Goal: Consume media (video, audio): Consume media (video, audio)

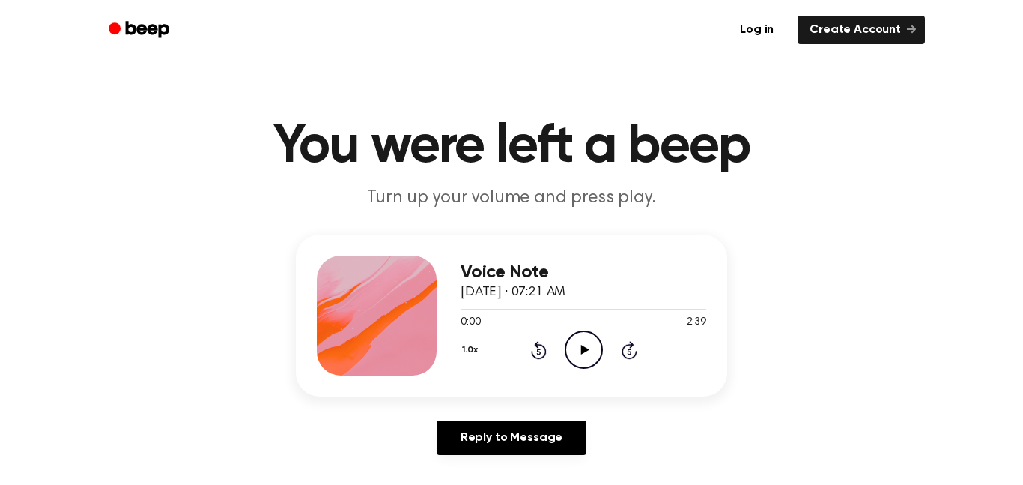
click at [589, 342] on icon "Play Audio" at bounding box center [584, 349] width 38 height 38
click at [616, 345] on div "1.0x Rewind 5 seconds Pause Audio Skip 5 seconds" at bounding box center [584, 349] width 246 height 38
click at [579, 347] on icon "Pause Audio" at bounding box center [584, 349] width 38 height 38
click at [578, 352] on icon "Play Audio" at bounding box center [584, 349] width 38 height 38
click at [578, 352] on icon "Pause Audio" at bounding box center [584, 349] width 38 height 38
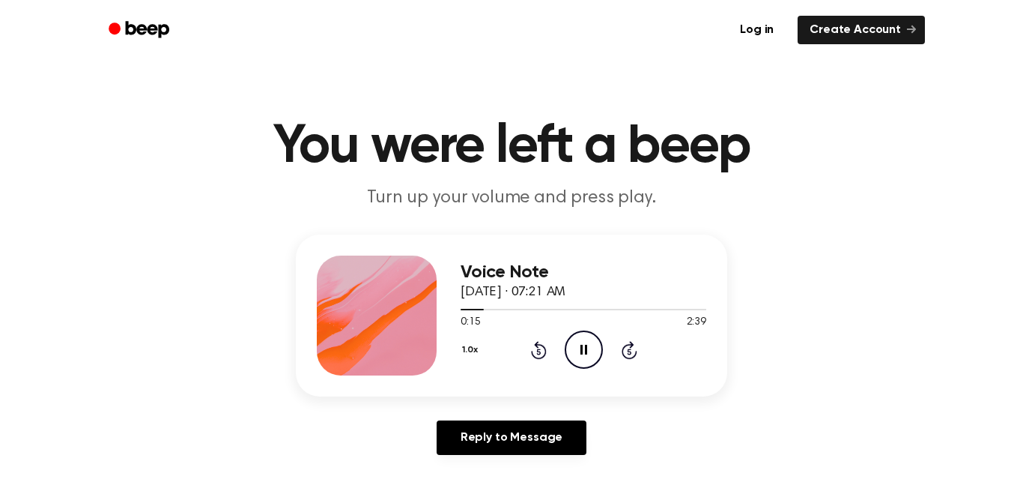
click at [578, 352] on icon "Pause Audio" at bounding box center [584, 349] width 38 height 38
click at [578, 352] on icon "Play Audio" at bounding box center [584, 349] width 38 height 38
click at [578, 352] on icon "Pause Audio" at bounding box center [584, 349] width 38 height 38
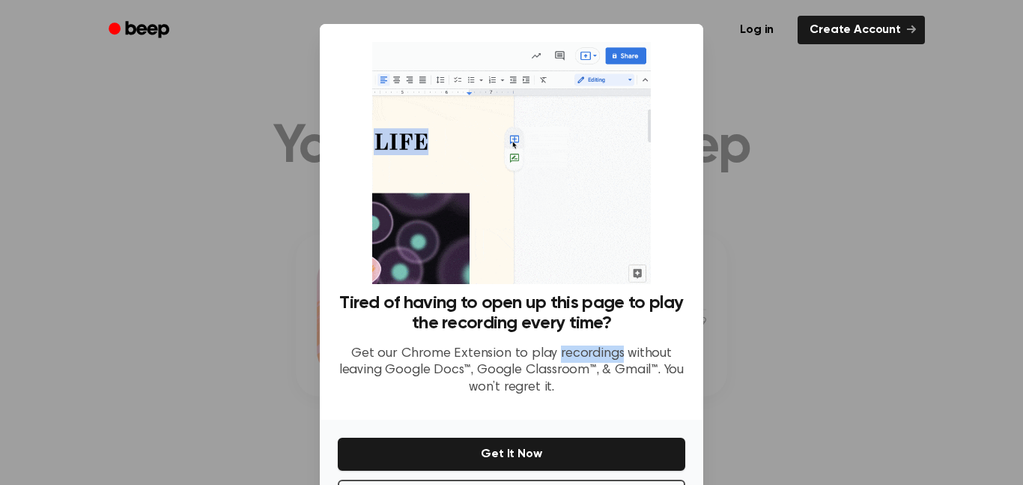
click at [578, 352] on p "Get our Chrome Extension to play recordings without leaving Google Docs™, Googl…" at bounding box center [511, 370] width 347 height 51
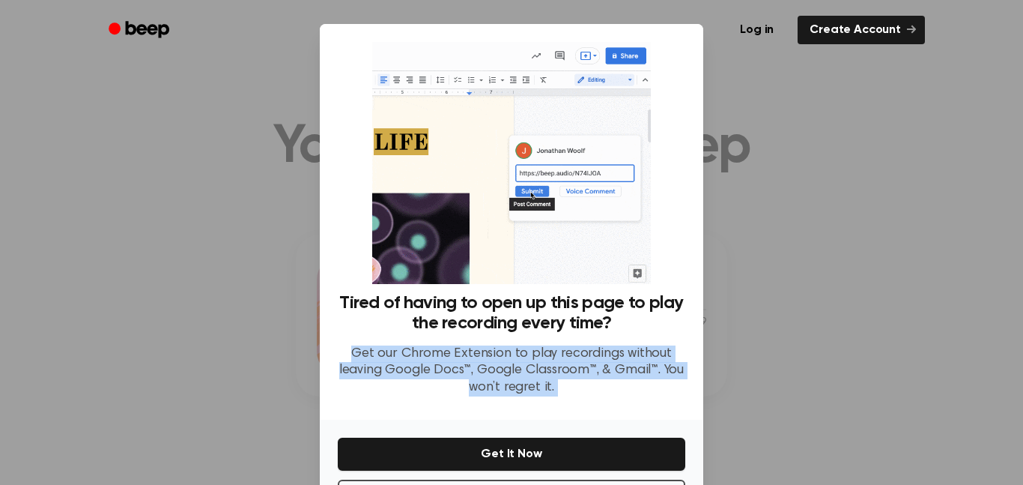
click at [578, 352] on p "Get our Chrome Extension to play recordings without leaving Google Docs™, Googl…" at bounding box center [511, 370] width 347 height 51
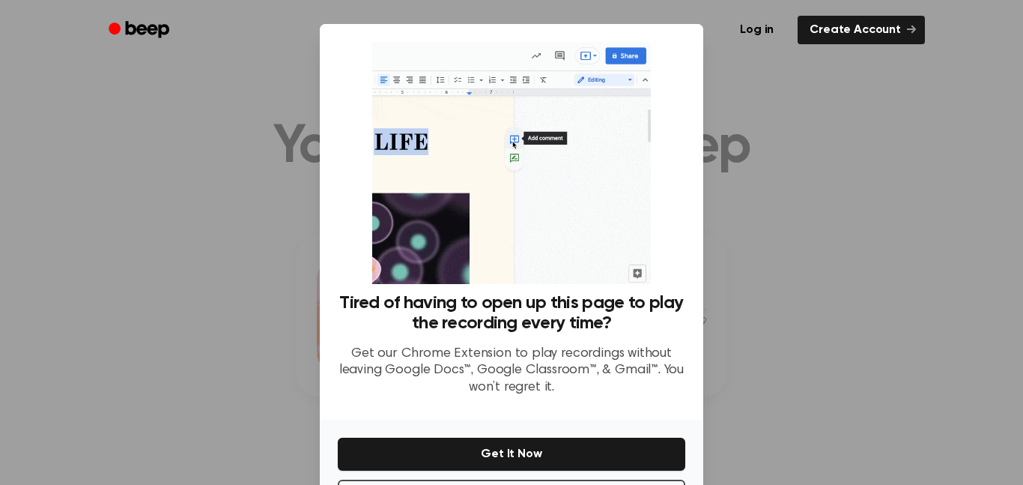
click at [770, 315] on div at bounding box center [511, 242] width 1023 height 485
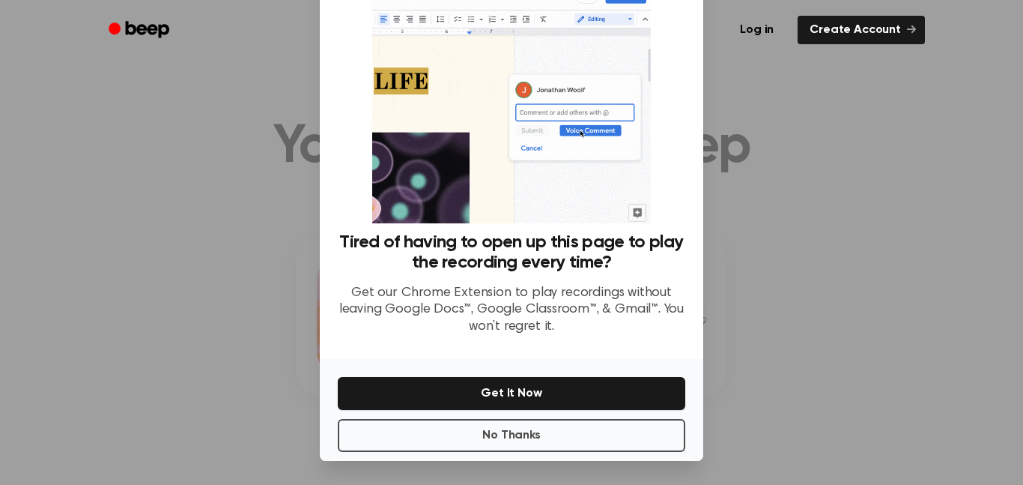
scroll to position [58, 0]
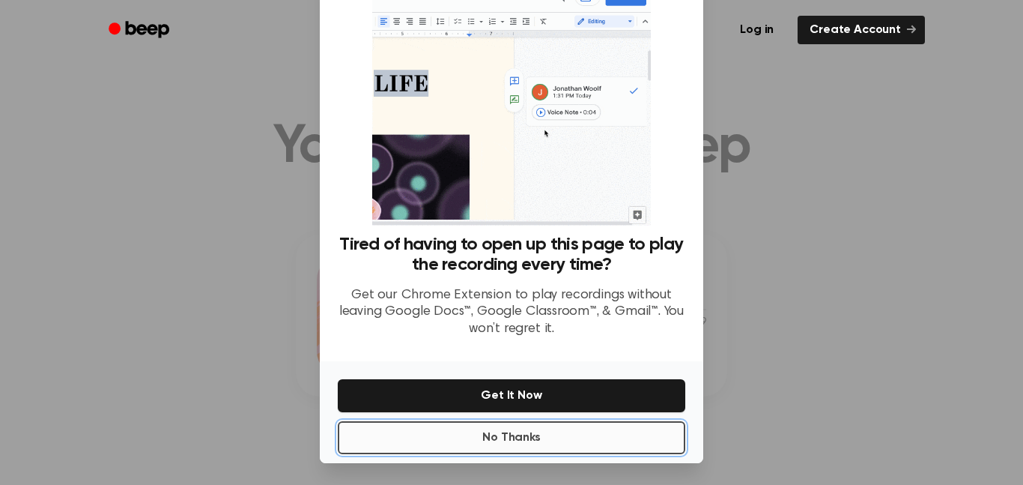
click at [460, 430] on button "No Thanks" at bounding box center [511, 437] width 347 height 33
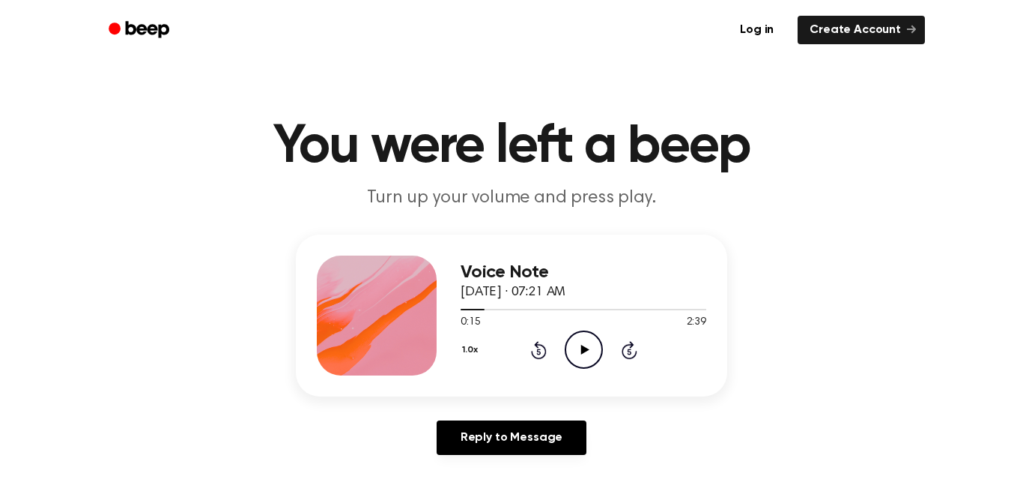
click at [590, 347] on icon "Play Audio" at bounding box center [584, 349] width 38 height 38
click at [592, 351] on icon "Pause Audio" at bounding box center [584, 349] width 38 height 38
click at [465, 352] on button "1.0x" at bounding box center [472, 349] width 22 height 25
click at [478, 403] on span "0.8x" at bounding box center [485, 406] width 19 height 16
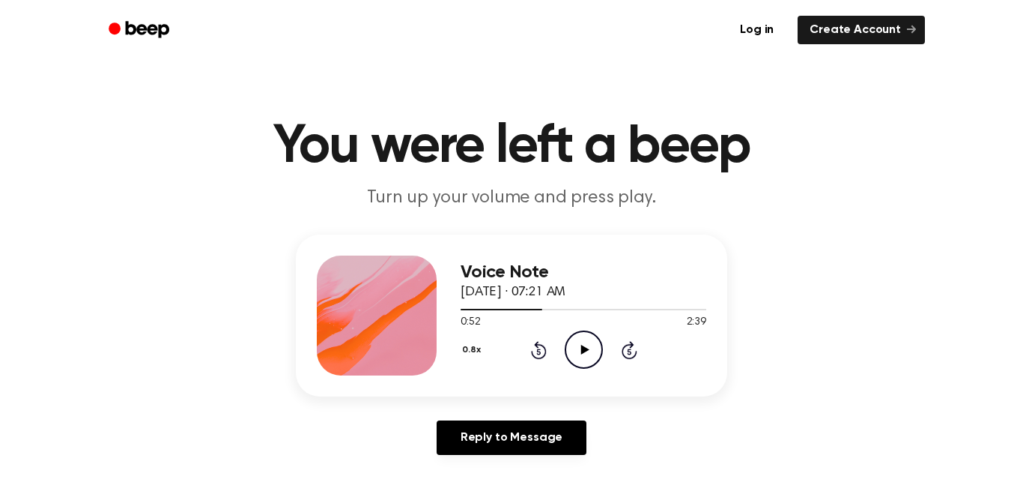
click at [587, 350] on icon at bounding box center [584, 350] width 8 height 10
click at [476, 353] on button "0.8x" at bounding box center [473, 349] width 25 height 25
click at [492, 429] on div "1.0x" at bounding box center [490, 440] width 58 height 28
click at [475, 347] on button "1.0x" at bounding box center [472, 349] width 22 height 25
click at [487, 463] on span "1.2x" at bounding box center [485, 461] width 19 height 16
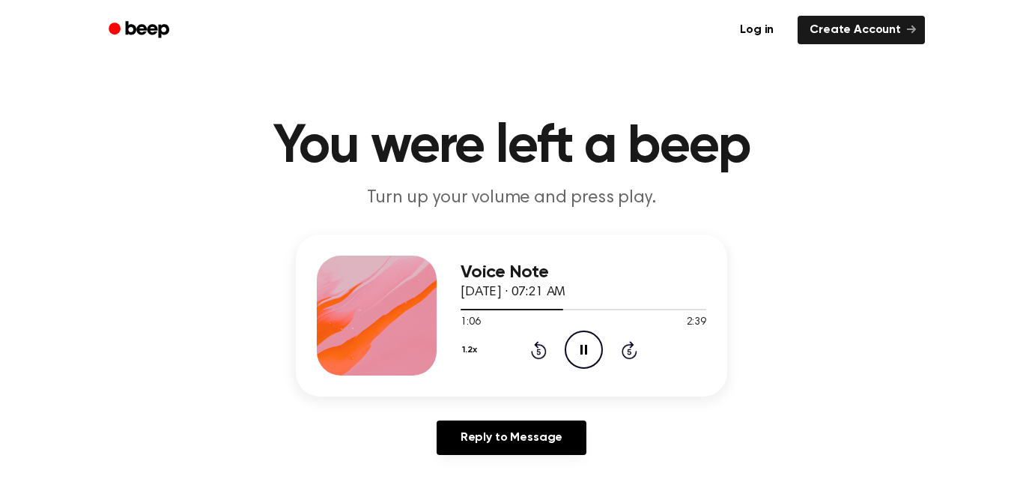
click at [463, 348] on button "1.2x" at bounding box center [472, 349] width 22 height 25
click at [491, 416] on span "0.8x" at bounding box center [485, 412] width 19 height 16
click at [468, 350] on button "0.8x" at bounding box center [473, 349] width 25 height 25
click at [488, 440] on span "1.0x" at bounding box center [485, 440] width 19 height 16
click at [468, 349] on button "1.0x" at bounding box center [472, 349] width 22 height 25
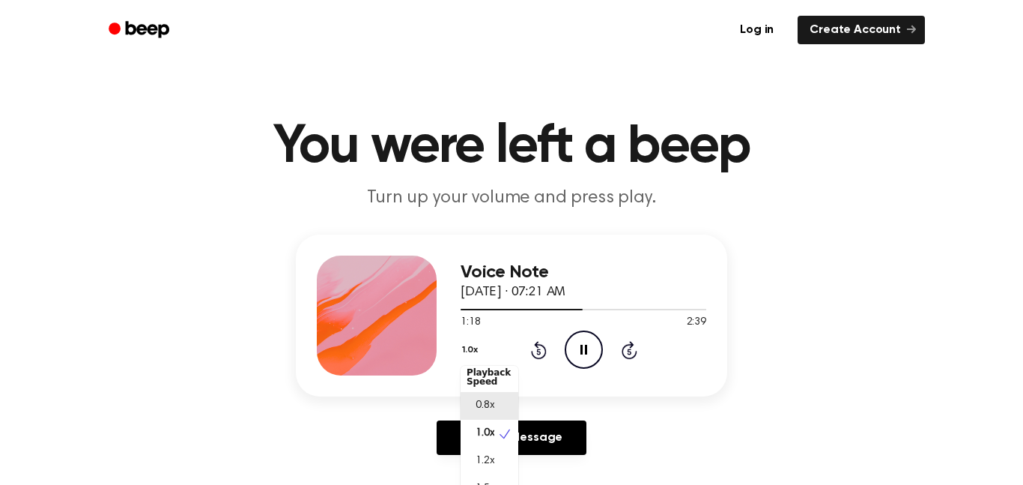
click at [482, 413] on span "0.8x" at bounding box center [485, 406] width 19 height 16
click at [472, 353] on button "0.8x" at bounding box center [473, 349] width 25 height 25
click at [493, 471] on span "1.2x" at bounding box center [485, 468] width 19 height 16
click at [478, 344] on button "1.2x" at bounding box center [472, 349] width 22 height 25
click at [493, 435] on span "1.0x" at bounding box center [485, 440] width 19 height 16
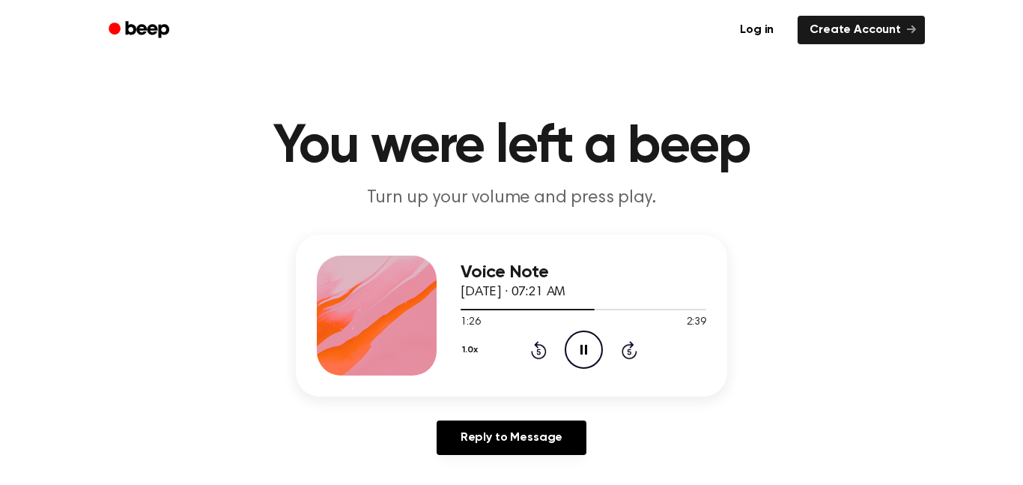
click at [574, 347] on icon "Pause Audio" at bounding box center [584, 349] width 38 height 38
click at [535, 355] on icon "Rewind 5 seconds" at bounding box center [538, 349] width 16 height 19
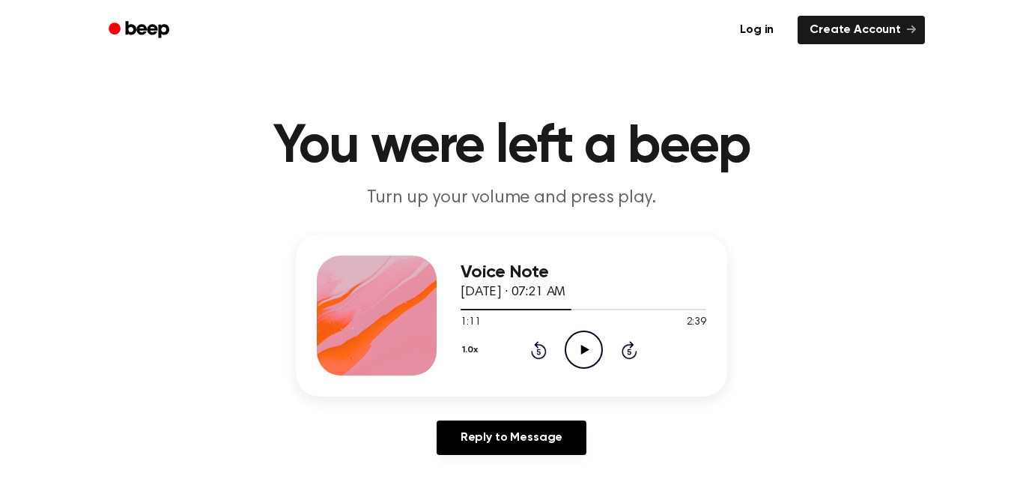
click at [535, 355] on icon "Rewind 5 seconds" at bounding box center [538, 349] width 16 height 19
click at [535, 342] on icon "Rewind 5 seconds" at bounding box center [538, 349] width 16 height 19
click at [535, 342] on icon at bounding box center [539, 350] width 16 height 18
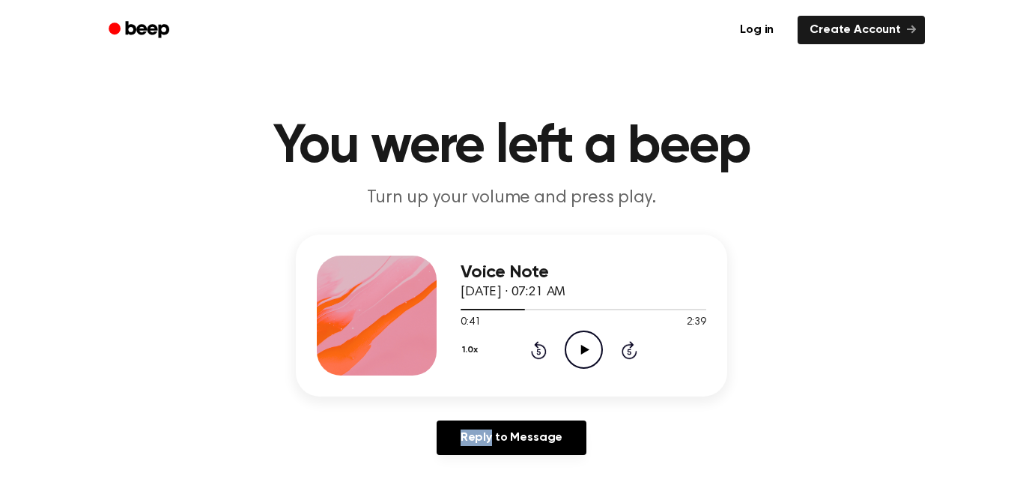
click at [535, 342] on icon at bounding box center [539, 350] width 16 height 18
click at [586, 352] on icon "Play Audio" at bounding box center [584, 349] width 38 height 38
click at [585, 349] on icon at bounding box center [583, 350] width 7 height 10
click at [585, 349] on icon at bounding box center [584, 350] width 8 height 10
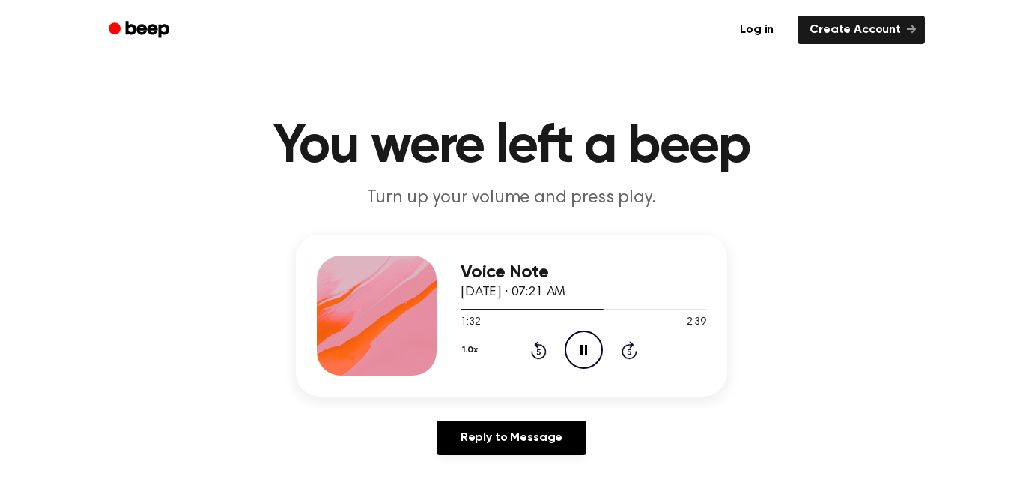
click at [585, 349] on icon at bounding box center [583, 350] width 7 height 10
click at [581, 339] on icon "Play Audio" at bounding box center [584, 349] width 38 height 38
click at [581, 339] on icon "Pause Audio" at bounding box center [584, 349] width 38 height 38
click at [537, 348] on icon at bounding box center [539, 350] width 16 height 18
click at [592, 353] on icon "Play Audio" at bounding box center [584, 349] width 38 height 38
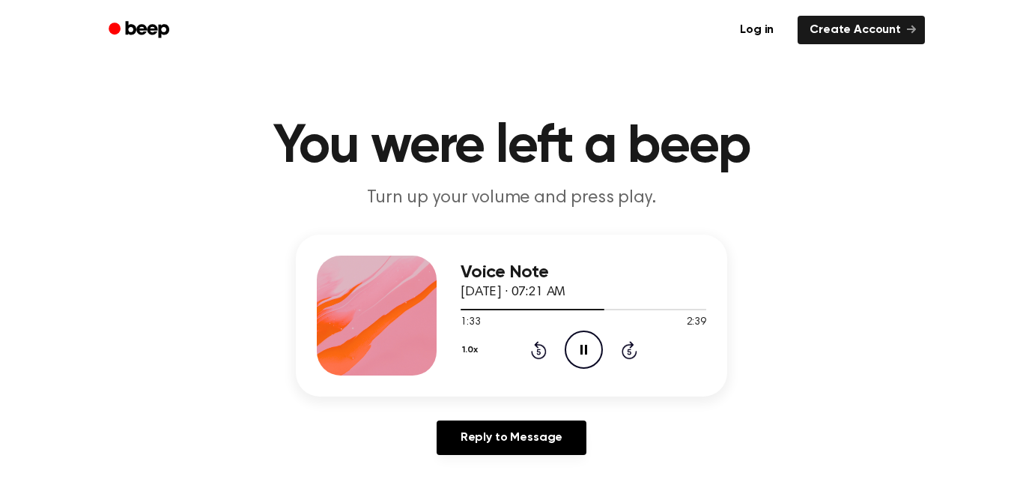
click at [592, 353] on icon "Pause Audio" at bounding box center [584, 349] width 38 height 38
